Goal: Information Seeking & Learning: Compare options

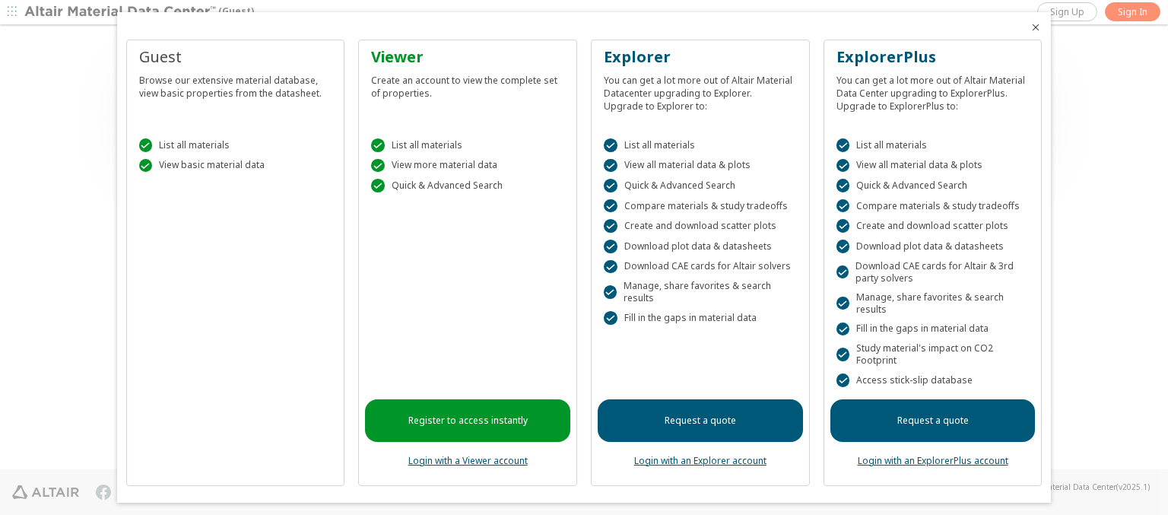
click at [1029, 27] on icon "Close" at bounding box center [1035, 27] width 12 height 12
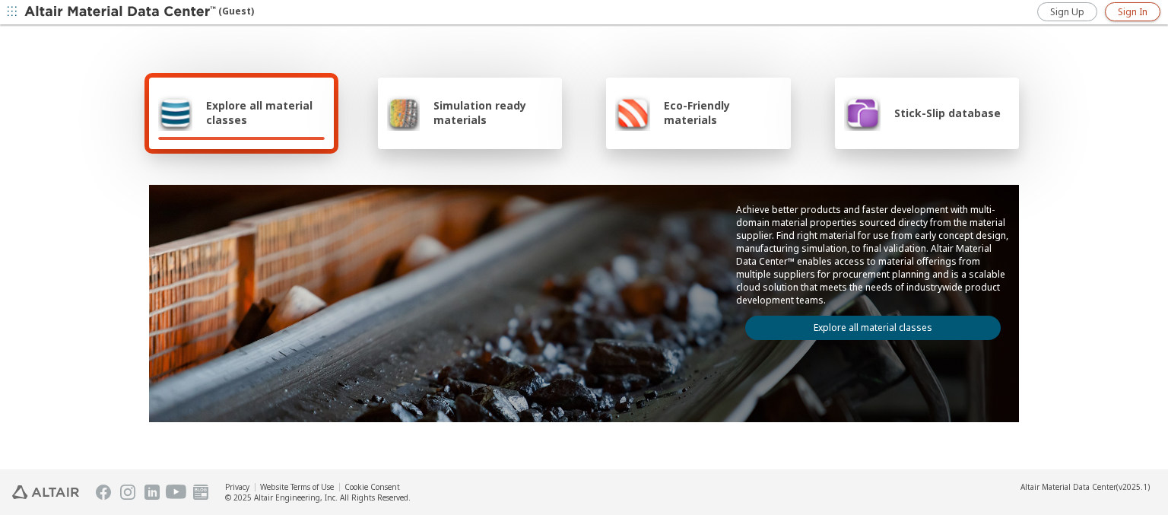
click at [1132, 11] on span "Sign In" at bounding box center [1133, 12] width 30 height 12
click at [121, 12] on img at bounding box center [121, 12] width 194 height 15
click at [259, 113] on span "Explore all material classes" at bounding box center [265, 112] width 119 height 29
click at [867, 324] on link "Explore all material classes" at bounding box center [872, 328] width 255 height 24
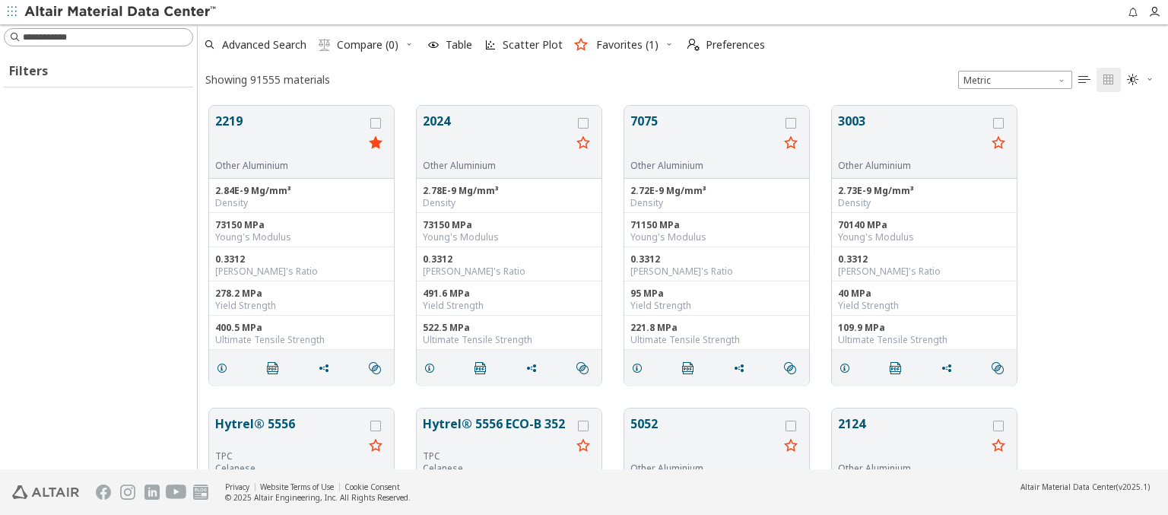
scroll to position [363, 958]
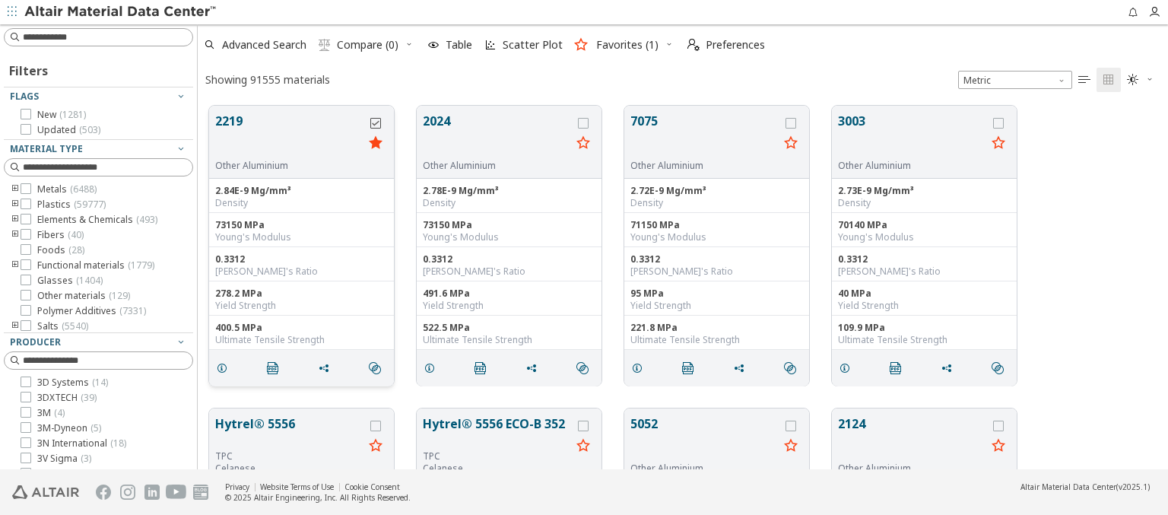
click at [377, 122] on icon "grid" at bounding box center [375, 123] width 11 height 11
click at [585, 122] on icon "grid" at bounding box center [583, 123] width 11 height 11
click at [368, 45] on span "Compare (2)" at bounding box center [368, 45] width 62 height 11
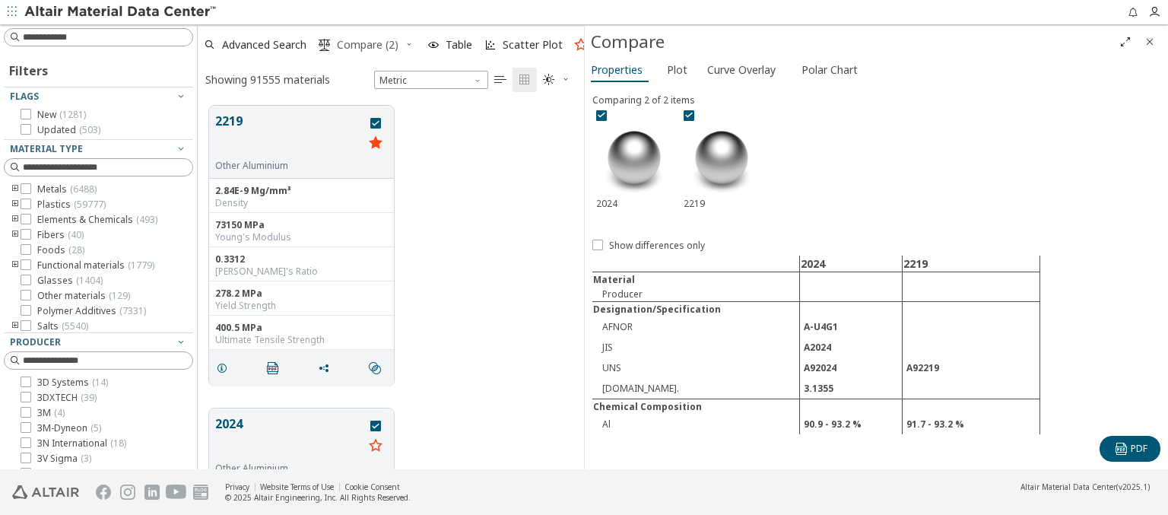
scroll to position [363, 374]
click at [741, 69] on span "Curve Overlay" at bounding box center [741, 70] width 68 height 24
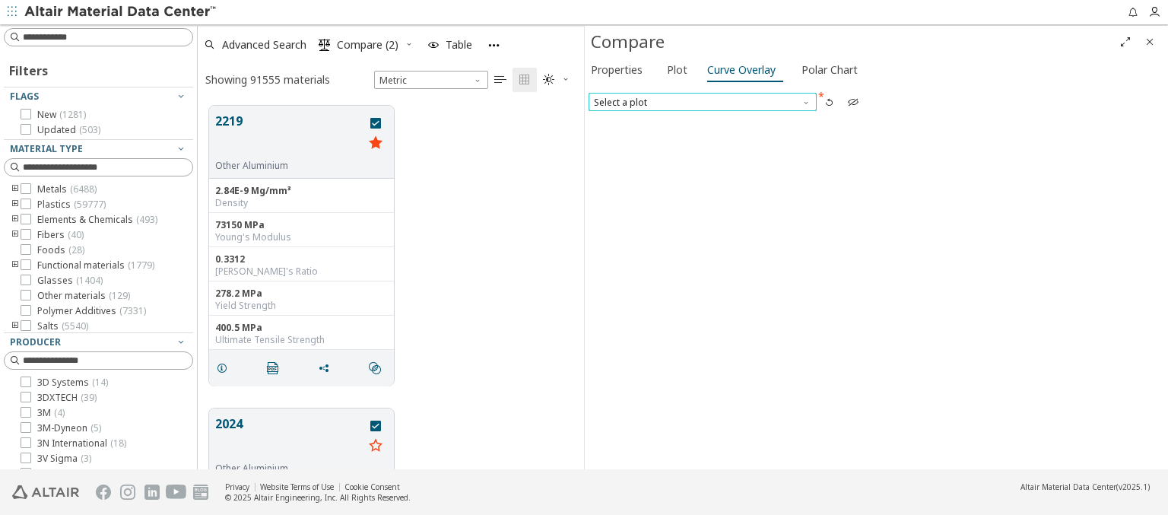
click at [702, 101] on span "Select a plot" at bounding box center [702, 102] width 228 height 18
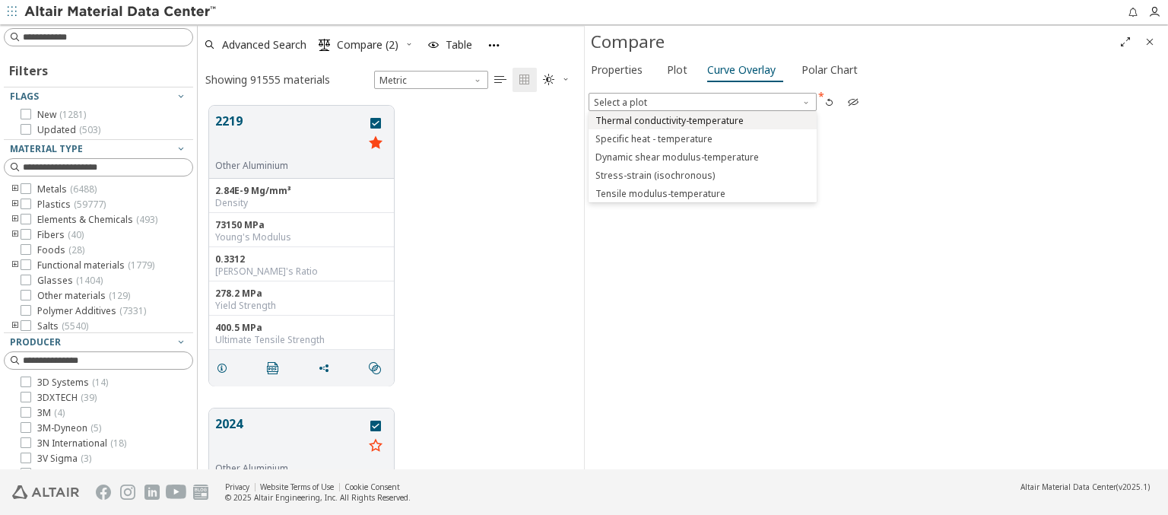
click at [702, 119] on span "Thermal conductivity-temperature" at bounding box center [669, 121] width 148 height 12
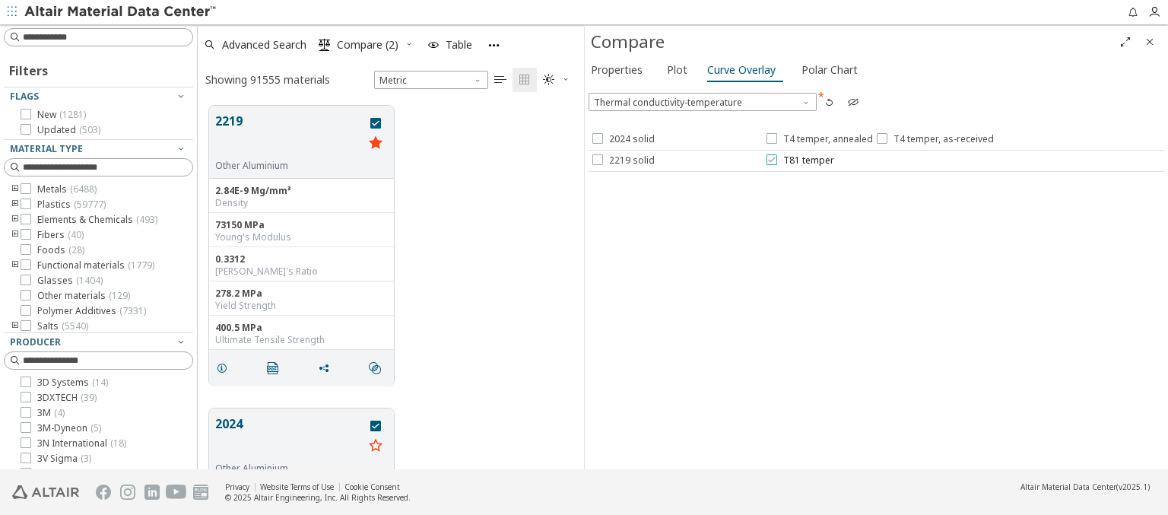
click at [771, 159] on icon at bounding box center [771, 159] width 11 height 11
click at [771, 138] on icon at bounding box center [771, 138] width 11 height 11
